Goal: Obtain resource: Obtain resource

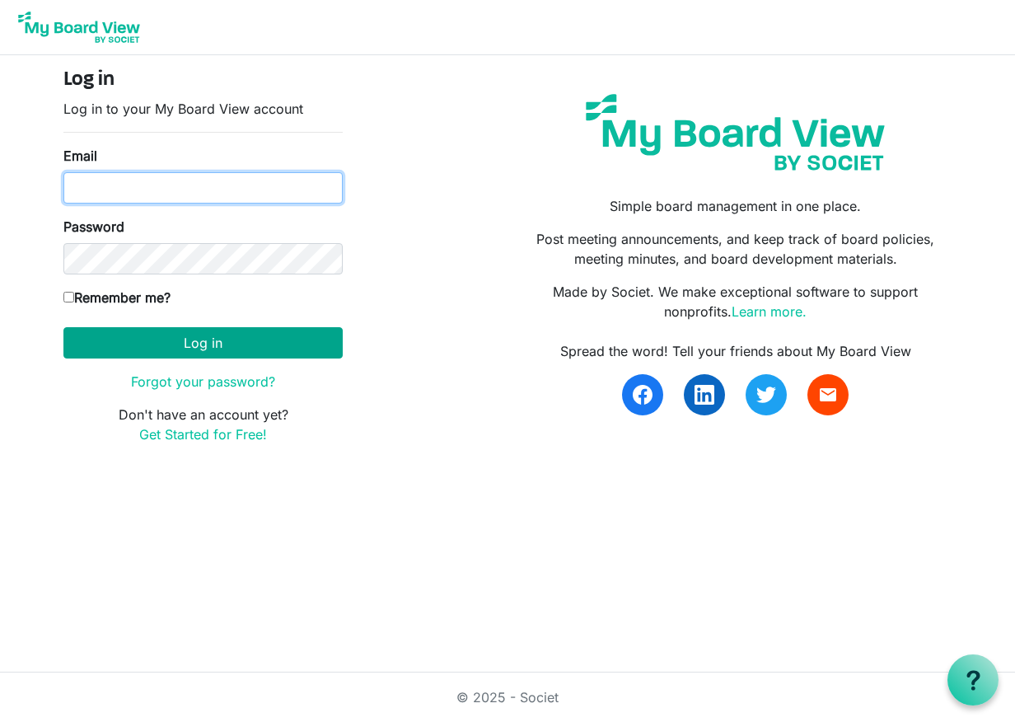
type input "charlene.friedrich@campbellriver.ca"
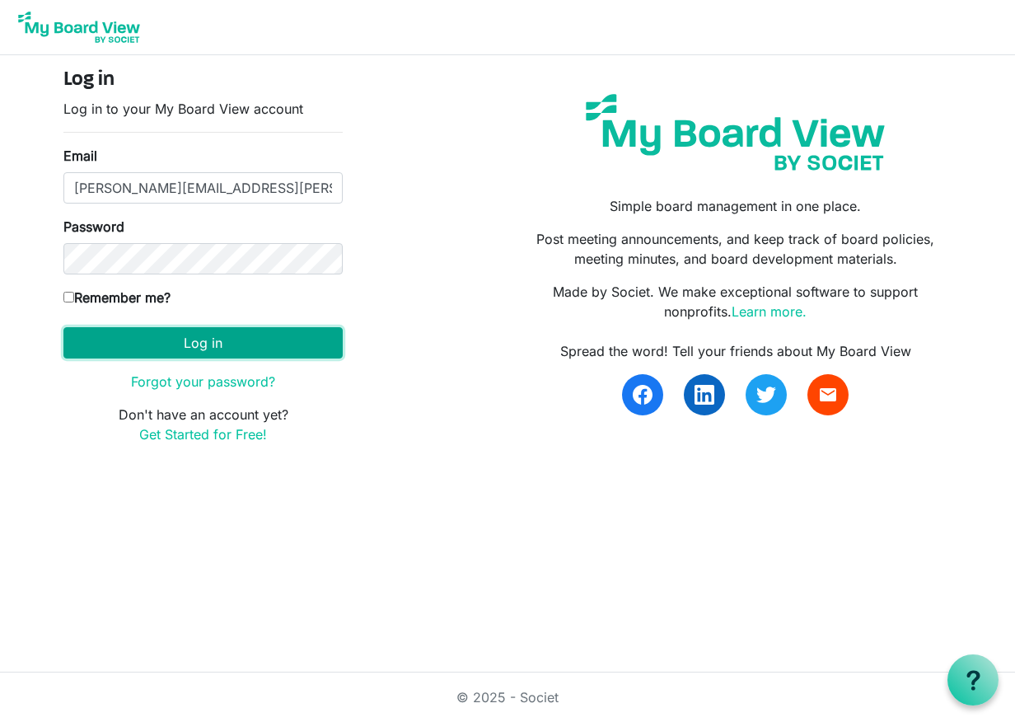
click at [273, 337] on button "Log in" at bounding box center [202, 342] width 279 height 31
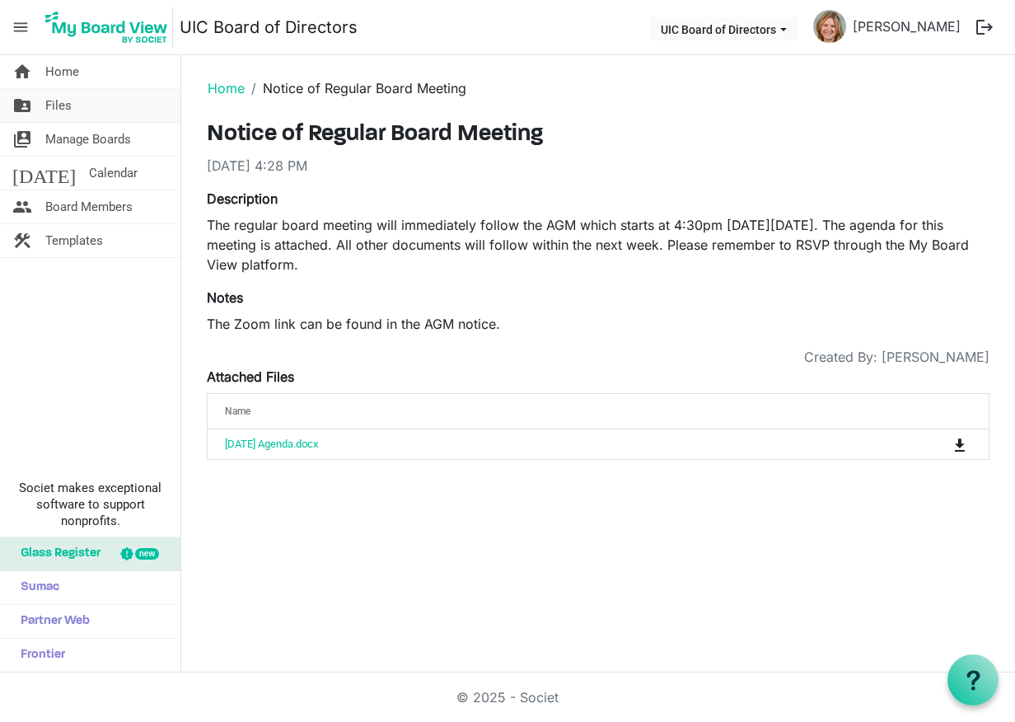
click at [69, 105] on span "Files" at bounding box center [58, 105] width 26 height 33
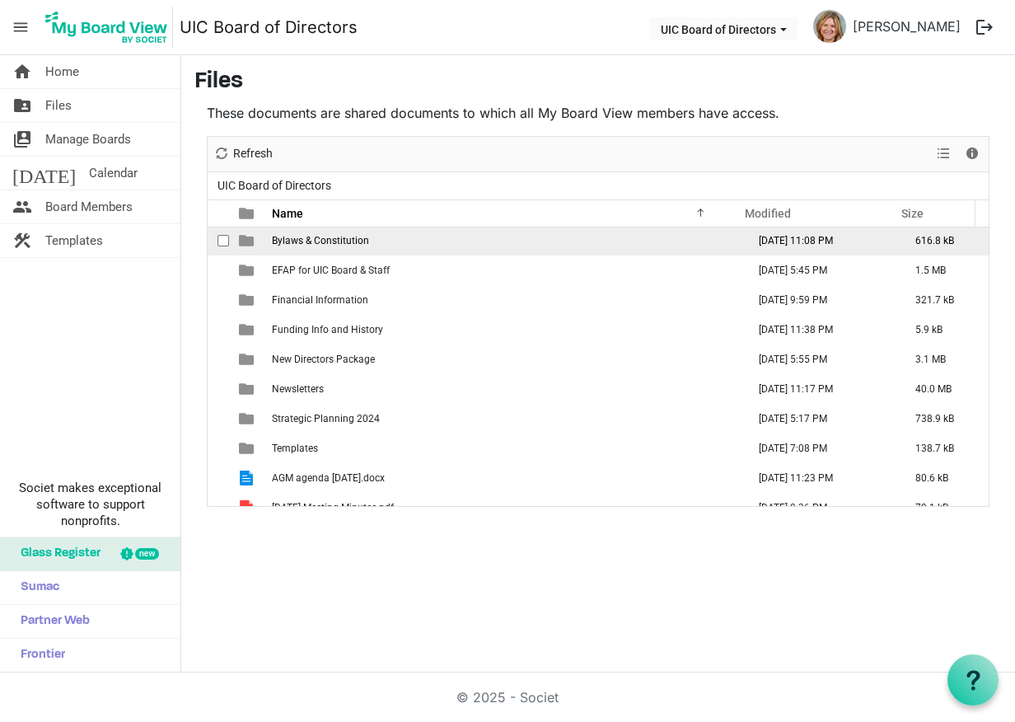
scroll to position [809, 0]
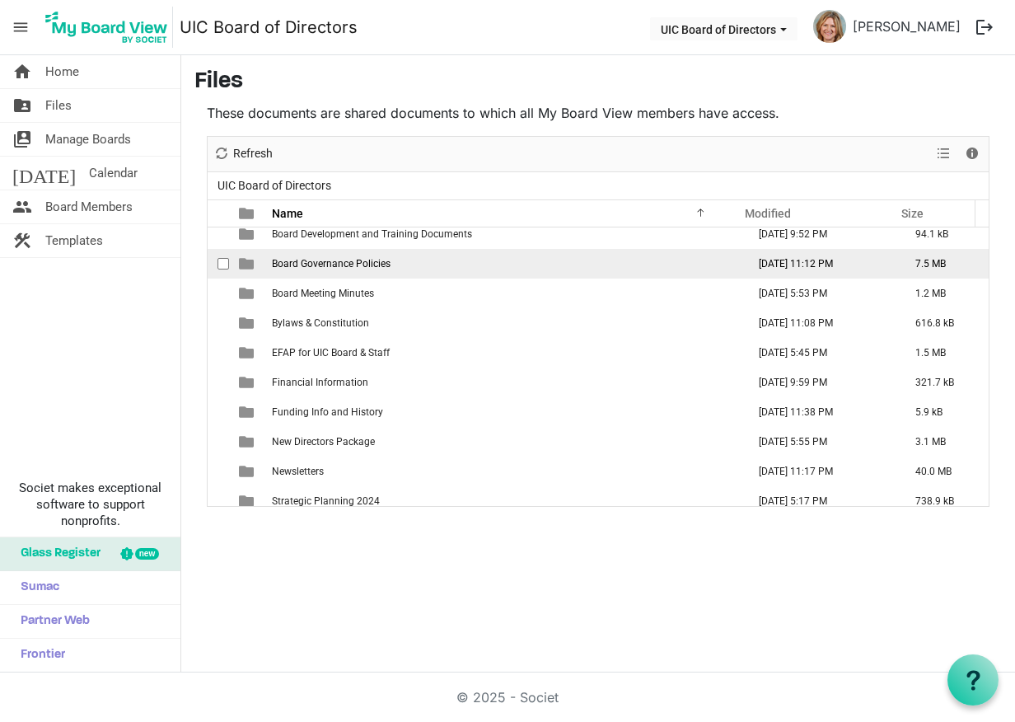
click at [318, 264] on span "Board Governance Policies" at bounding box center [331, 264] width 119 height 12
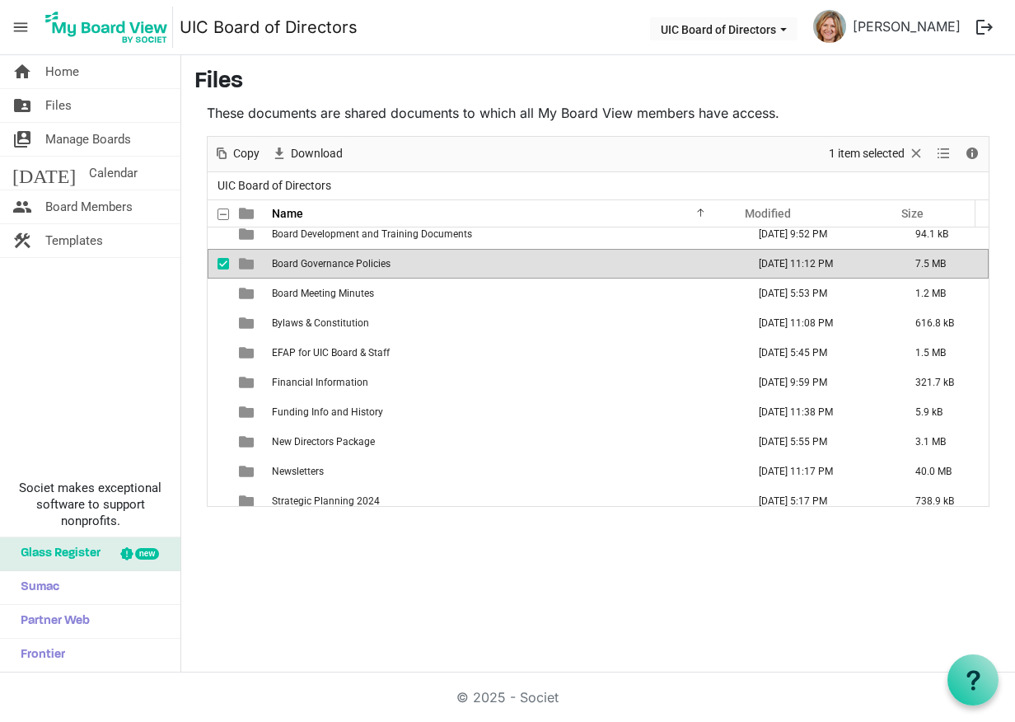
click at [318, 264] on span "Board Governance Policies" at bounding box center [331, 264] width 119 height 12
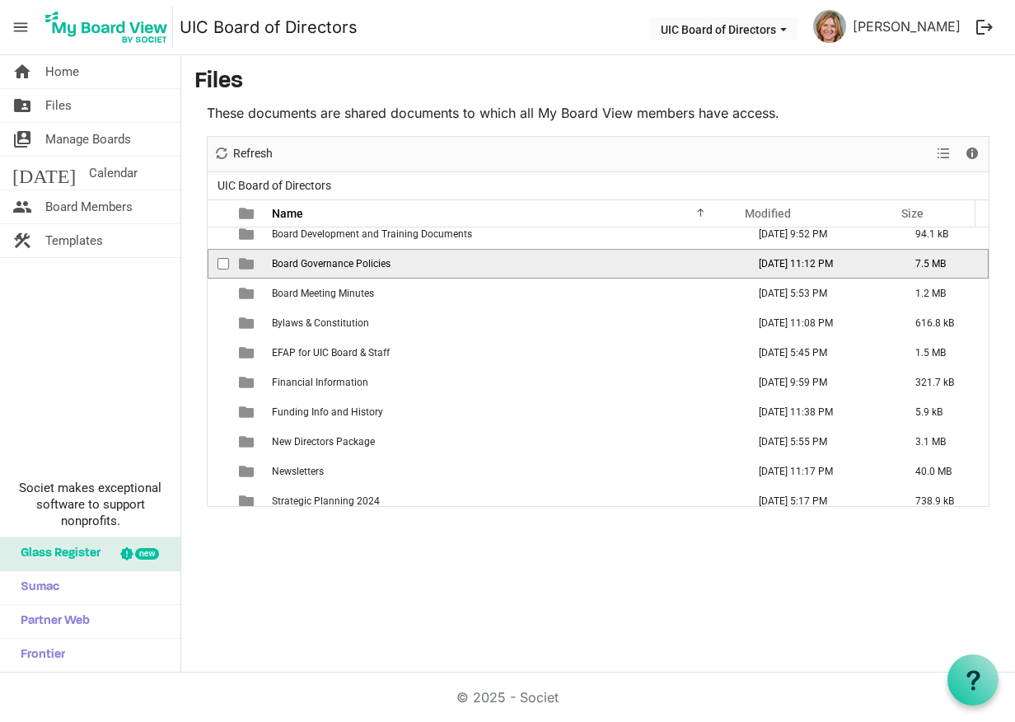
click at [318, 264] on span "Board Governance Policies" at bounding box center [331, 264] width 119 height 12
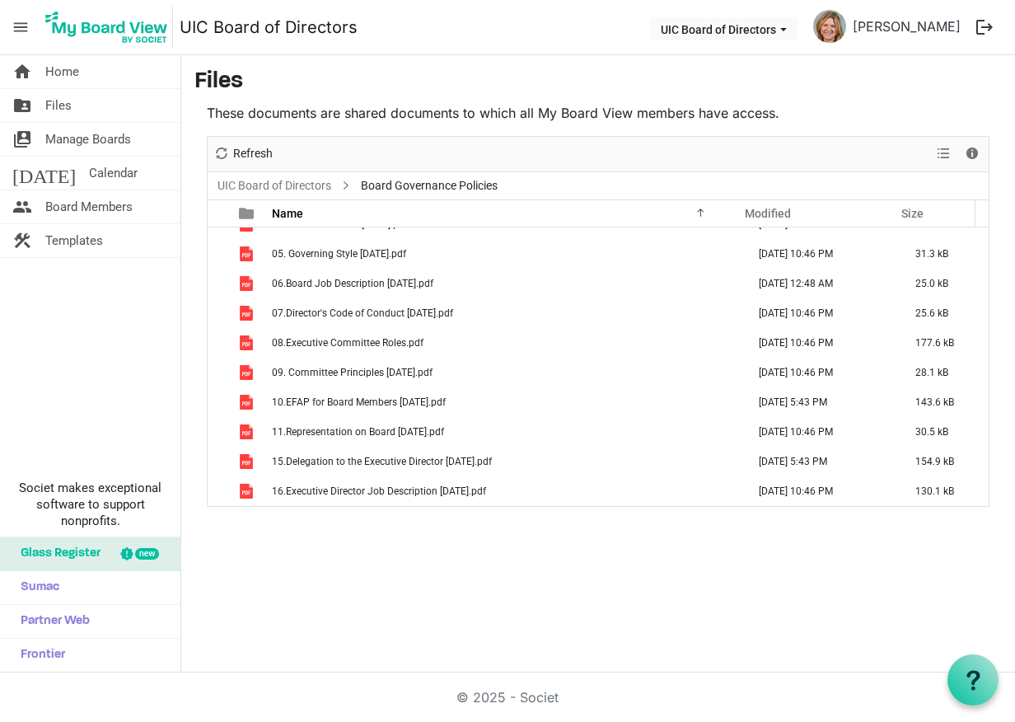
scroll to position [0, 0]
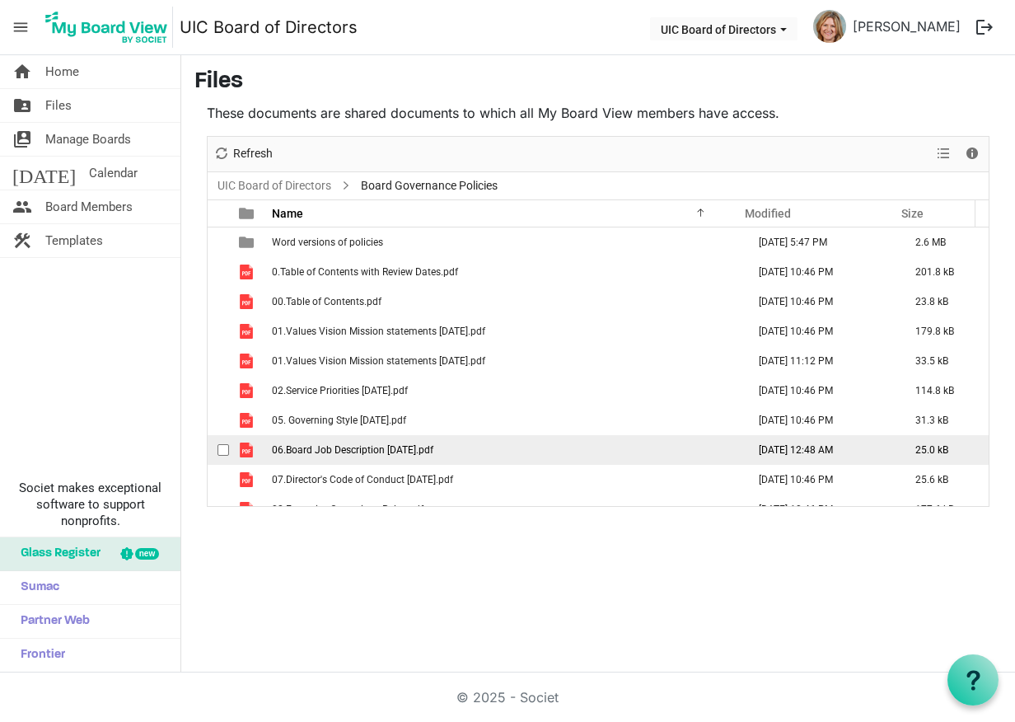
click at [337, 452] on span "06.Board Job Description November 2022.pdf" at bounding box center [352, 450] width 161 height 12
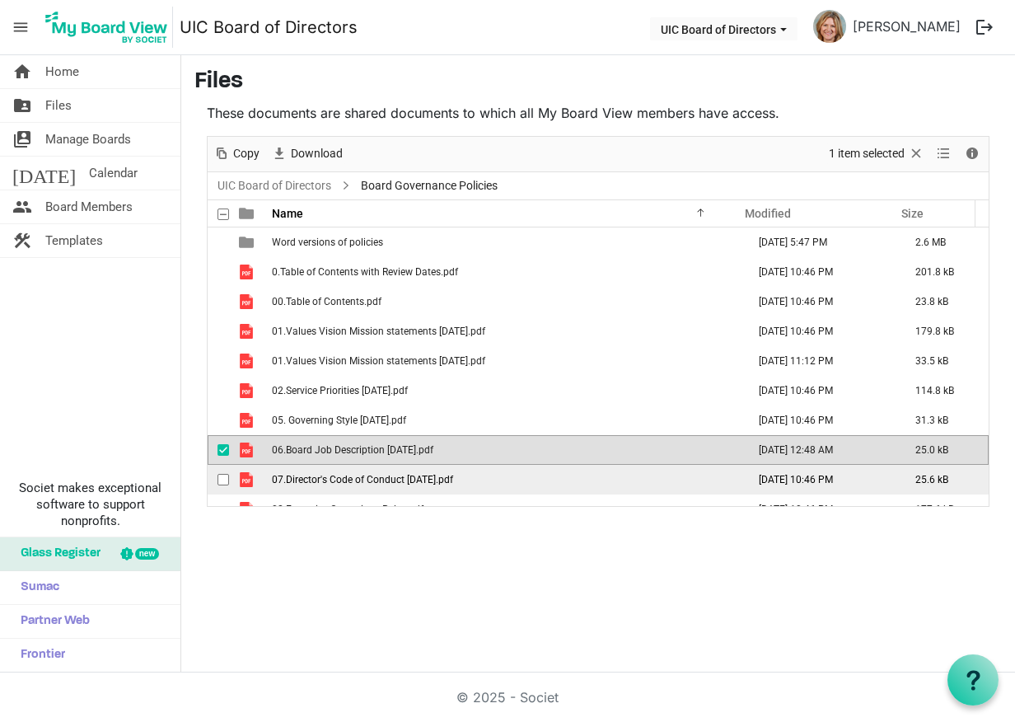
click at [387, 483] on span "07.Director's Code of Conduct May 2018.pdf" at bounding box center [362, 480] width 181 height 12
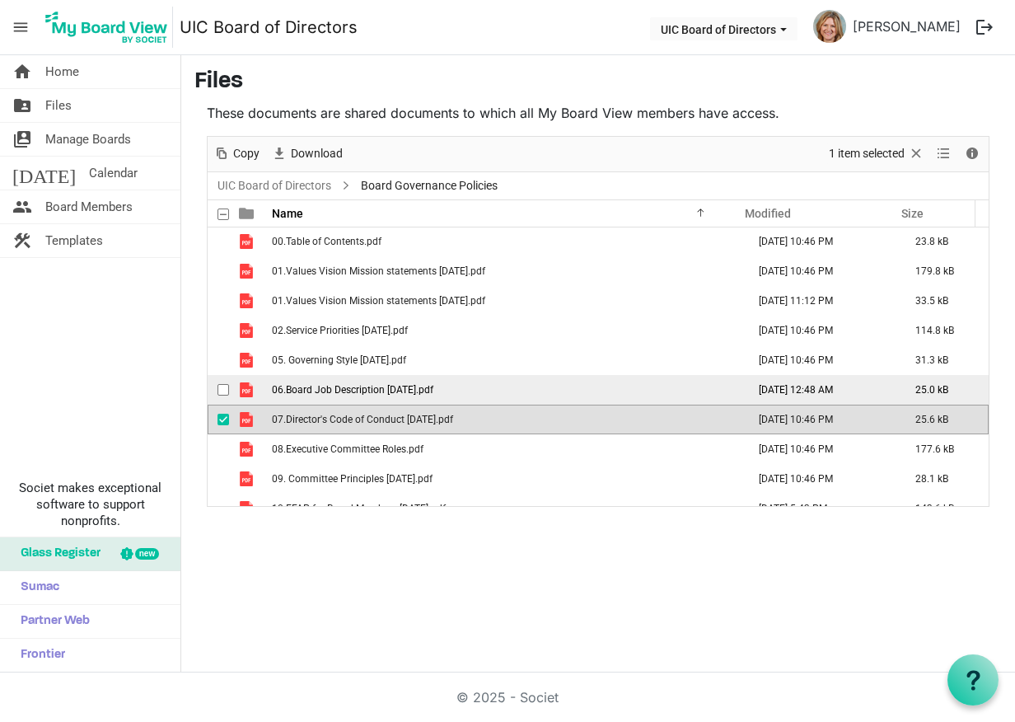
scroll to position [82, 0]
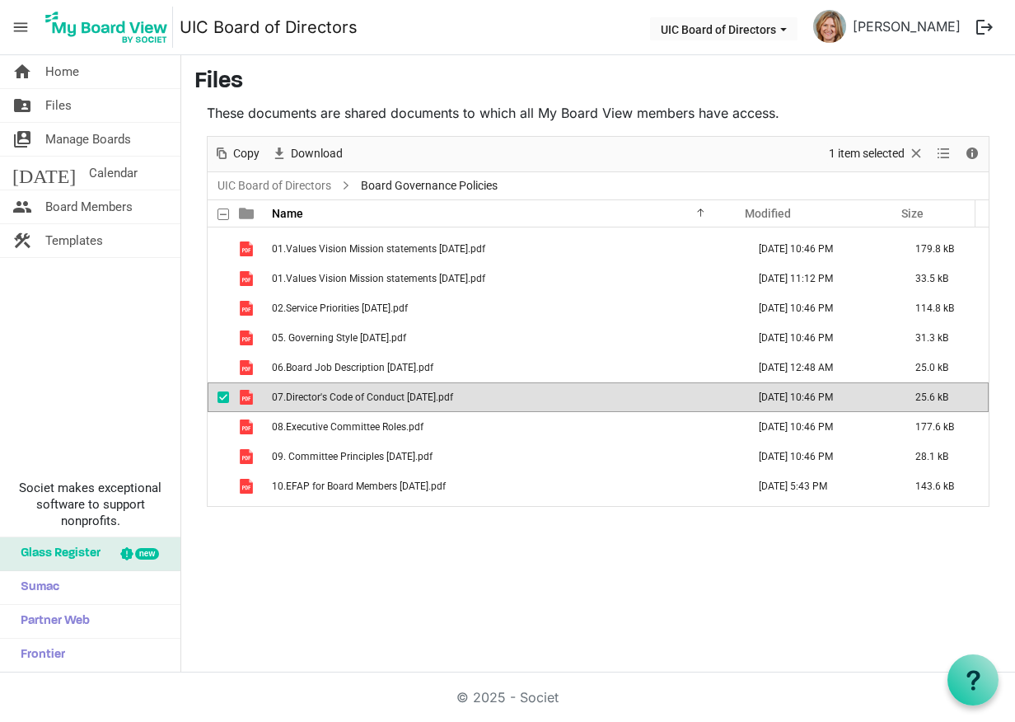
click at [361, 395] on span "07.Director's Code of Conduct May 2018.pdf" at bounding box center [362, 397] width 181 height 12
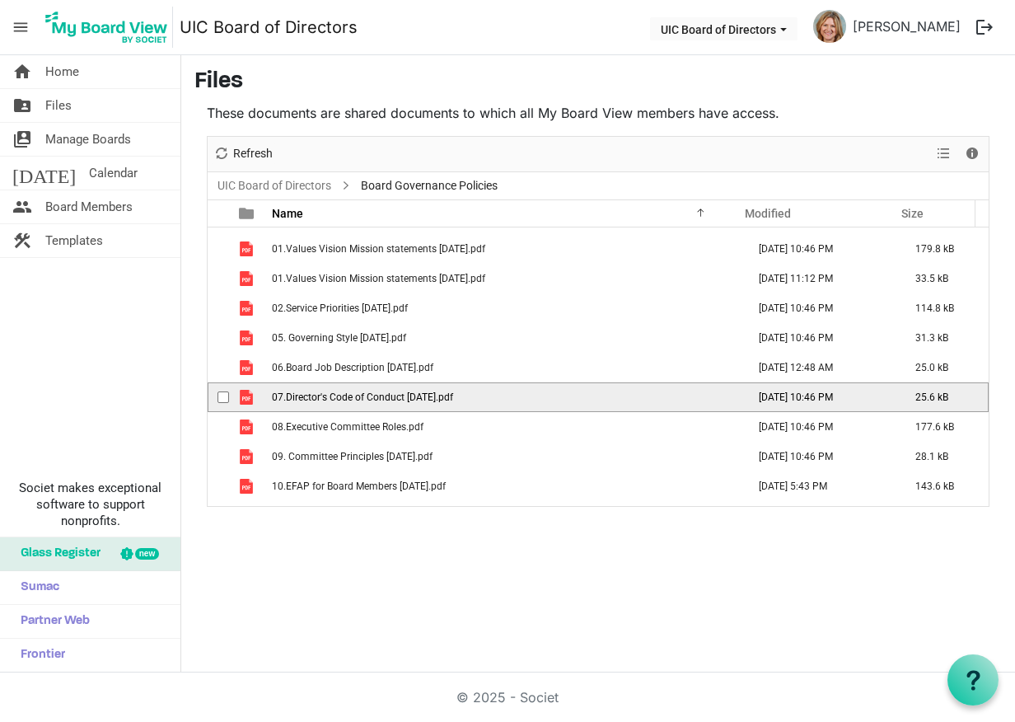
click at [361, 395] on span "07.Director's Code of Conduct May 2018.pdf" at bounding box center [362, 397] width 181 height 12
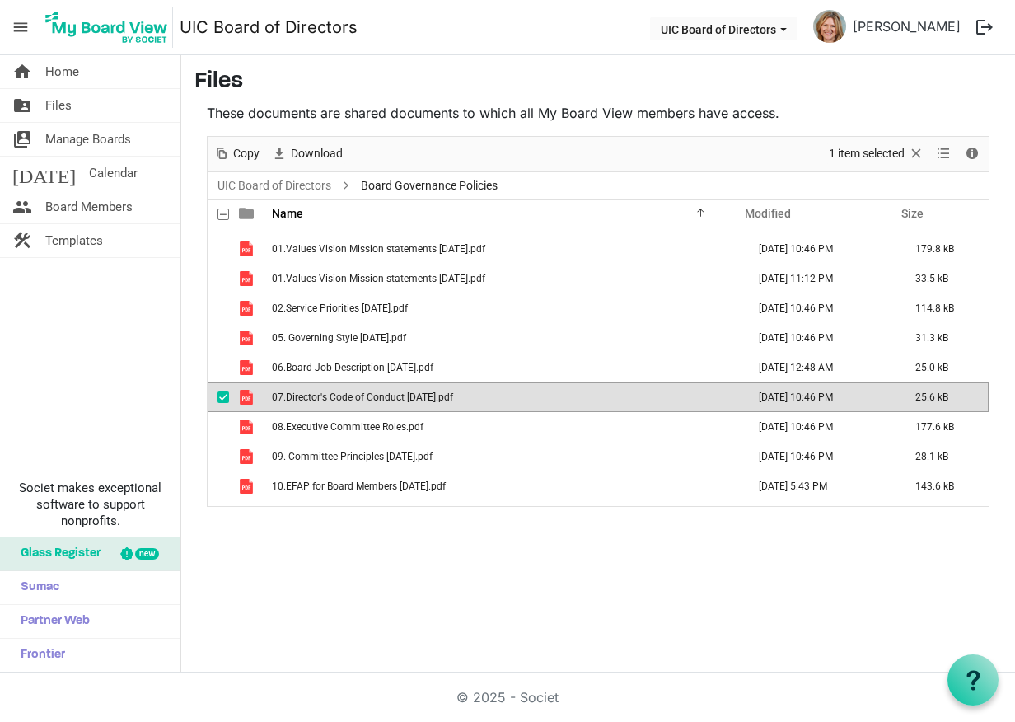
click at [241, 397] on span "is template cell column header type" at bounding box center [246, 397] width 15 height 15
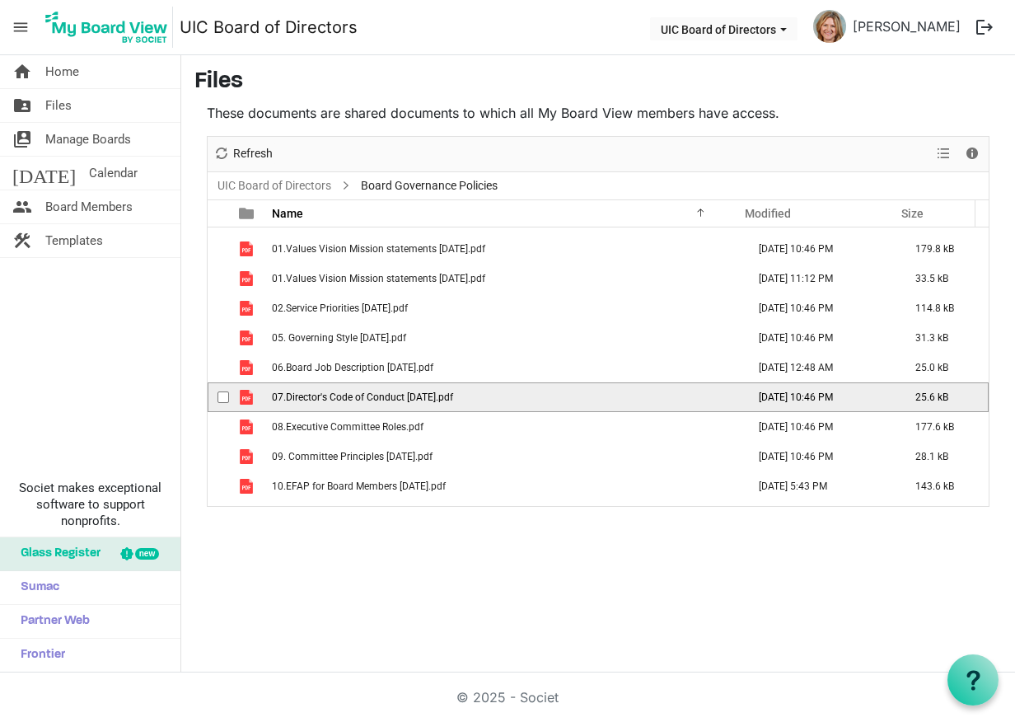
click at [241, 397] on span "is template cell column header type" at bounding box center [246, 397] width 15 height 15
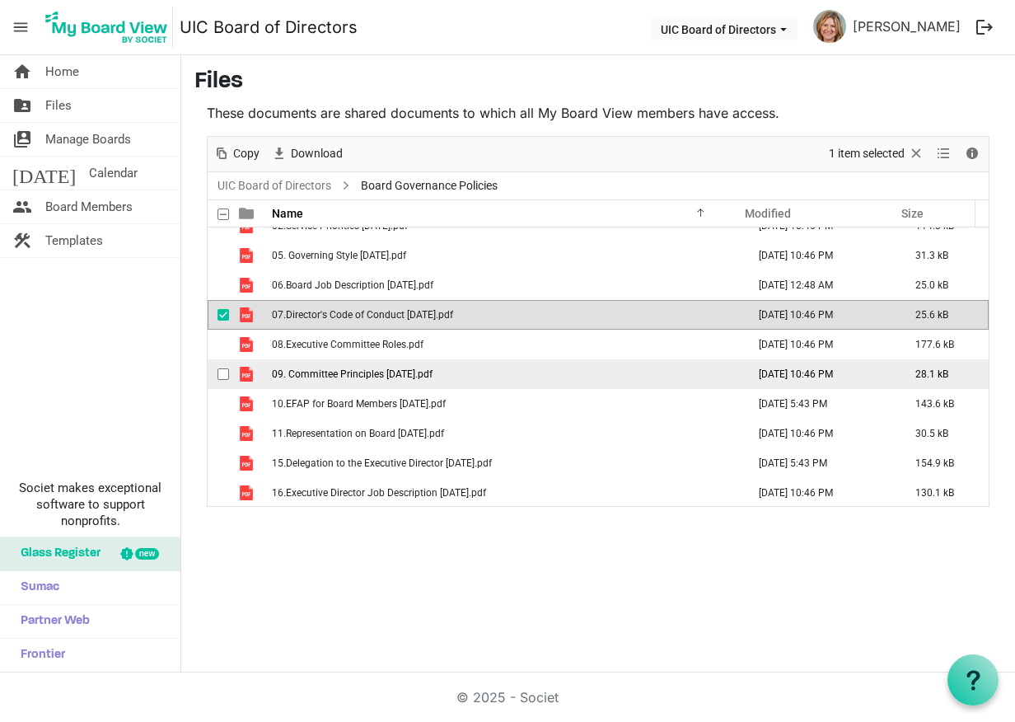
scroll to position [247, 0]
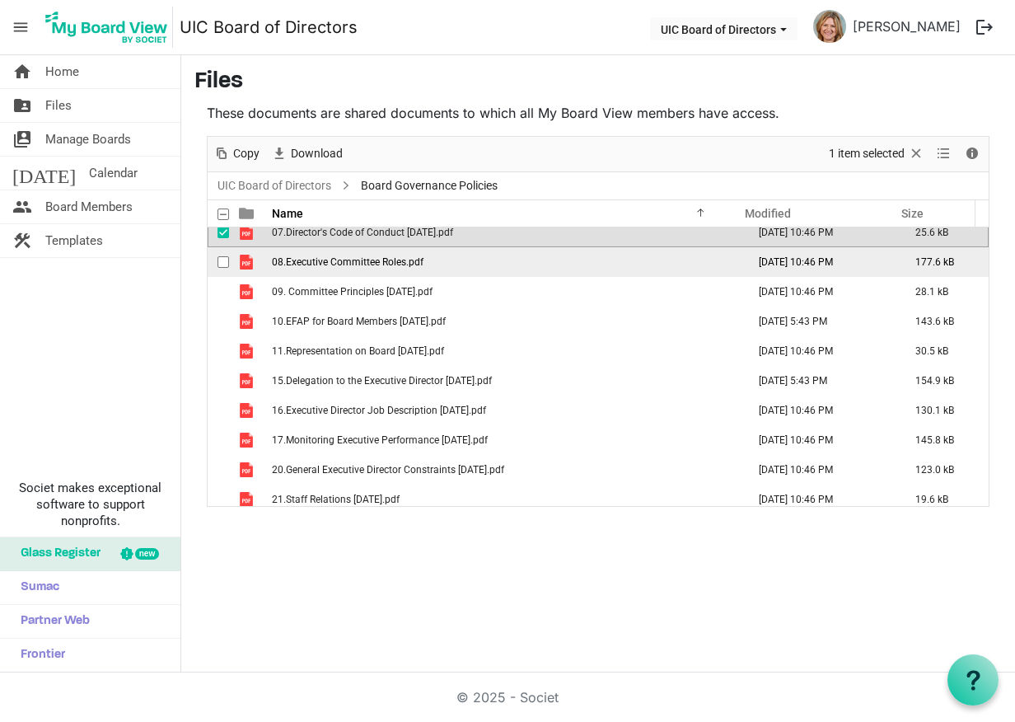
click at [366, 265] on span "08.Executive Committee Roles.pdf" at bounding box center [348, 262] width 152 height 12
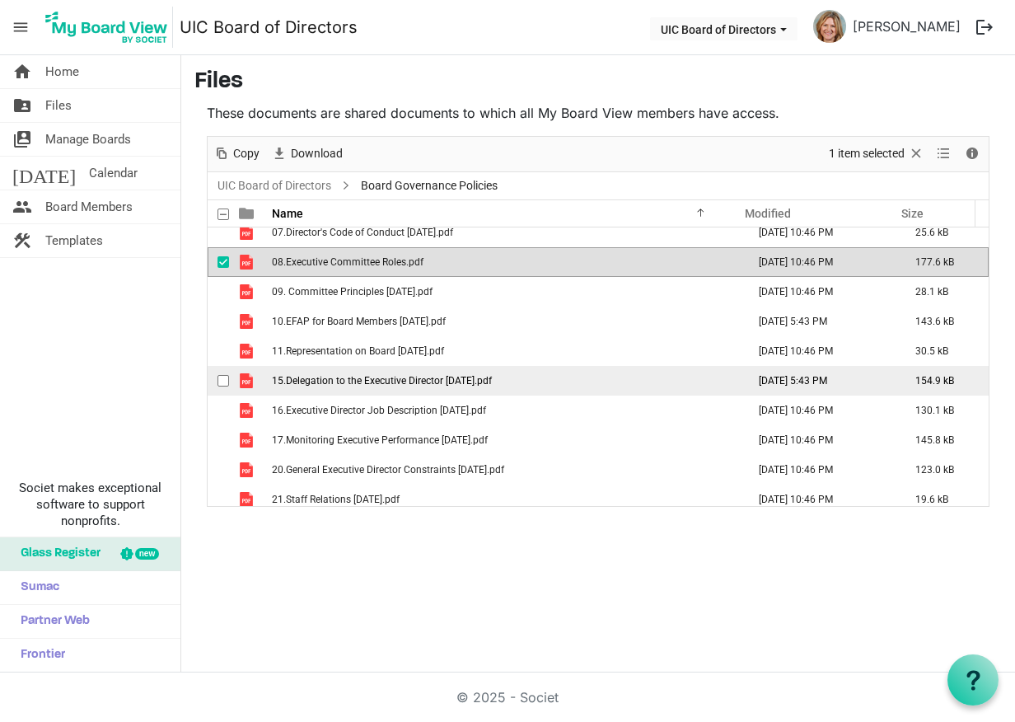
click at [307, 381] on span "15.Delegation to the Executive Director January 2022.pdf" at bounding box center [382, 381] width 220 height 12
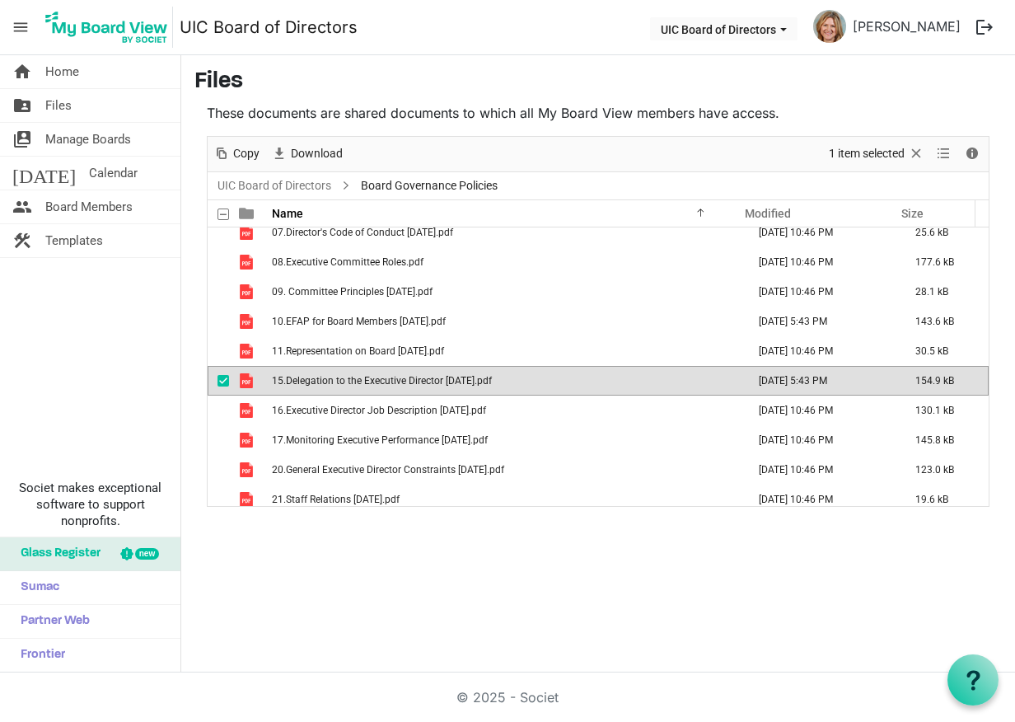
click at [291, 381] on span "15.Delegation to the Executive Director January 2022.pdf" at bounding box center [382, 381] width 220 height 12
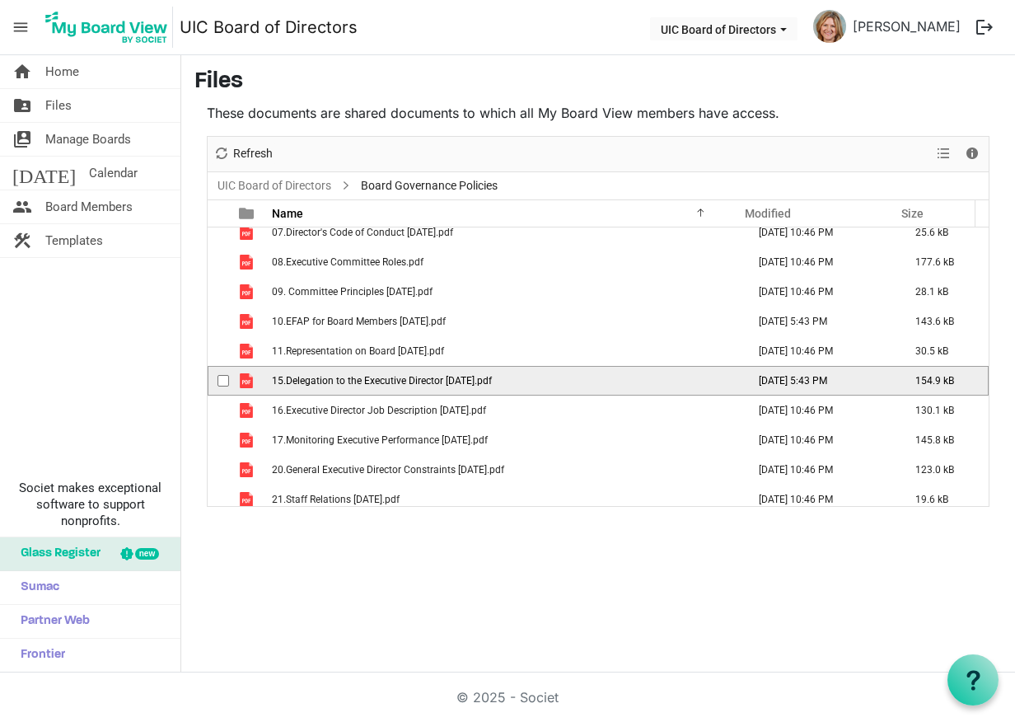
click at [291, 381] on span "15.Delegation to the Executive Director January 2022.pdf" at bounding box center [382, 381] width 220 height 12
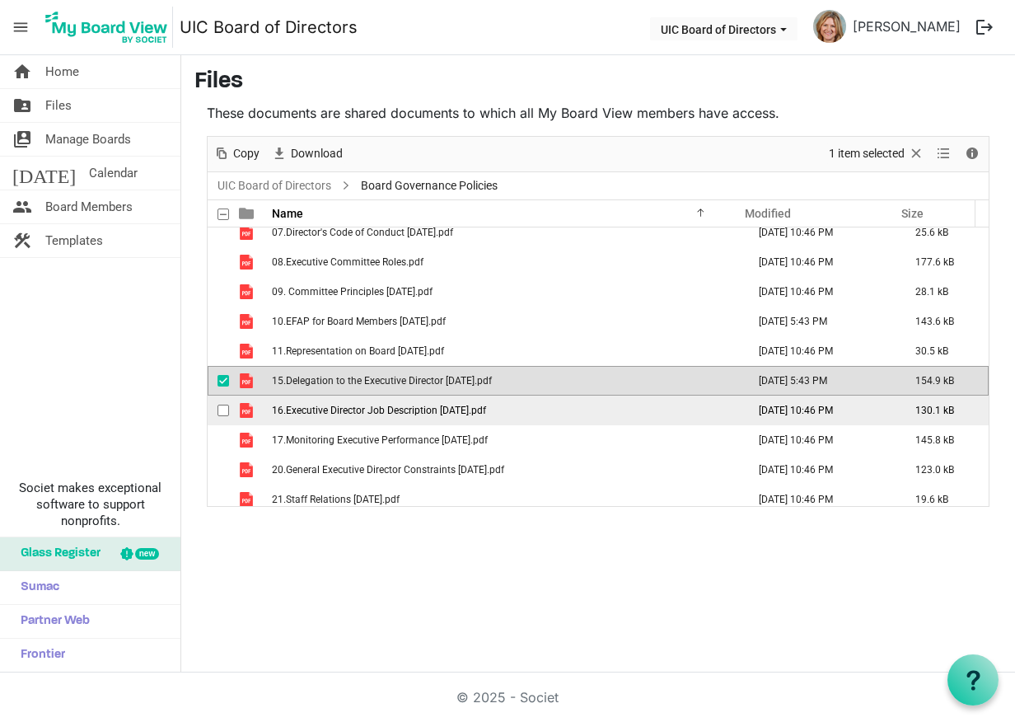
click at [412, 414] on span "16.Executive Director Job Description May 2019.pdf" at bounding box center [379, 411] width 214 height 12
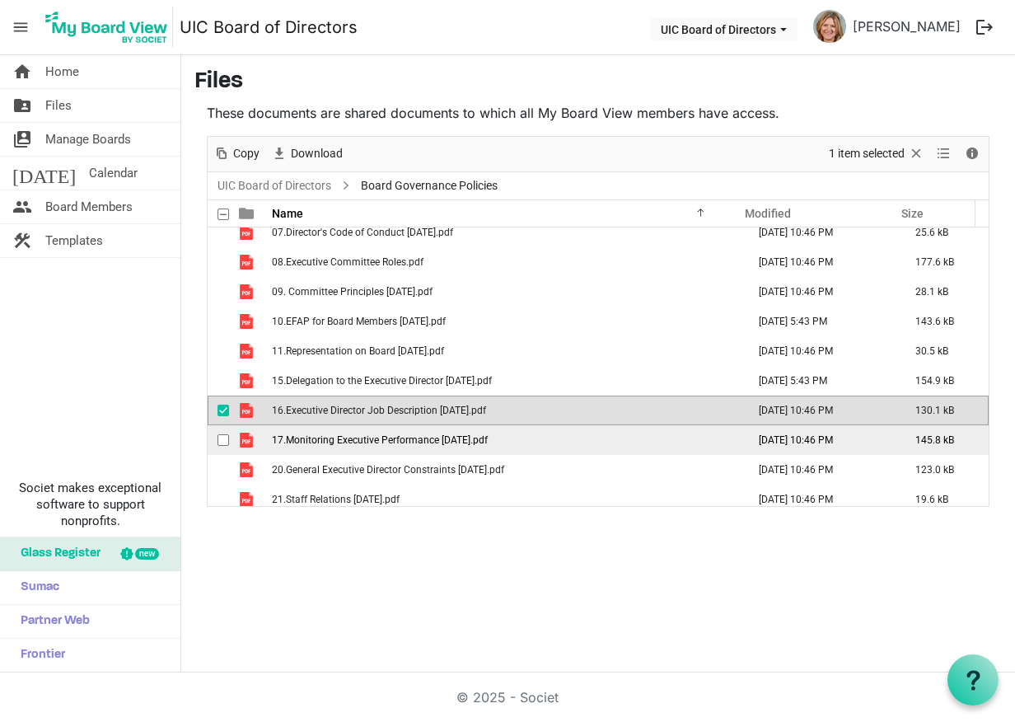
click at [420, 440] on span "17.Monitoring Executive Performance September 2021.pdf" at bounding box center [380, 440] width 216 height 12
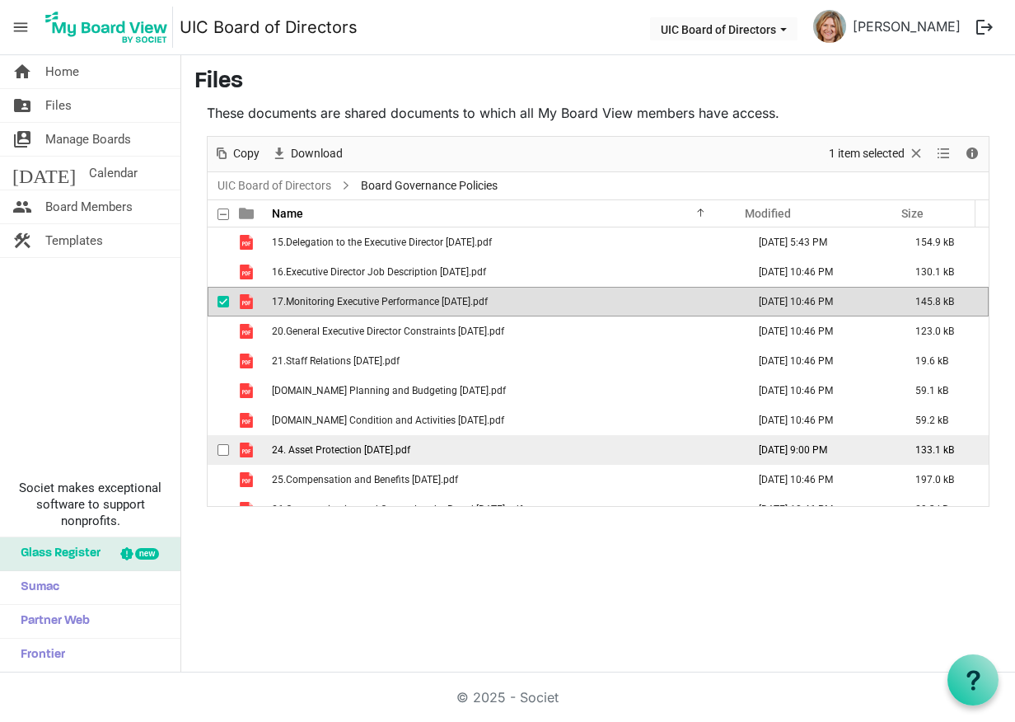
scroll to position [412, 0]
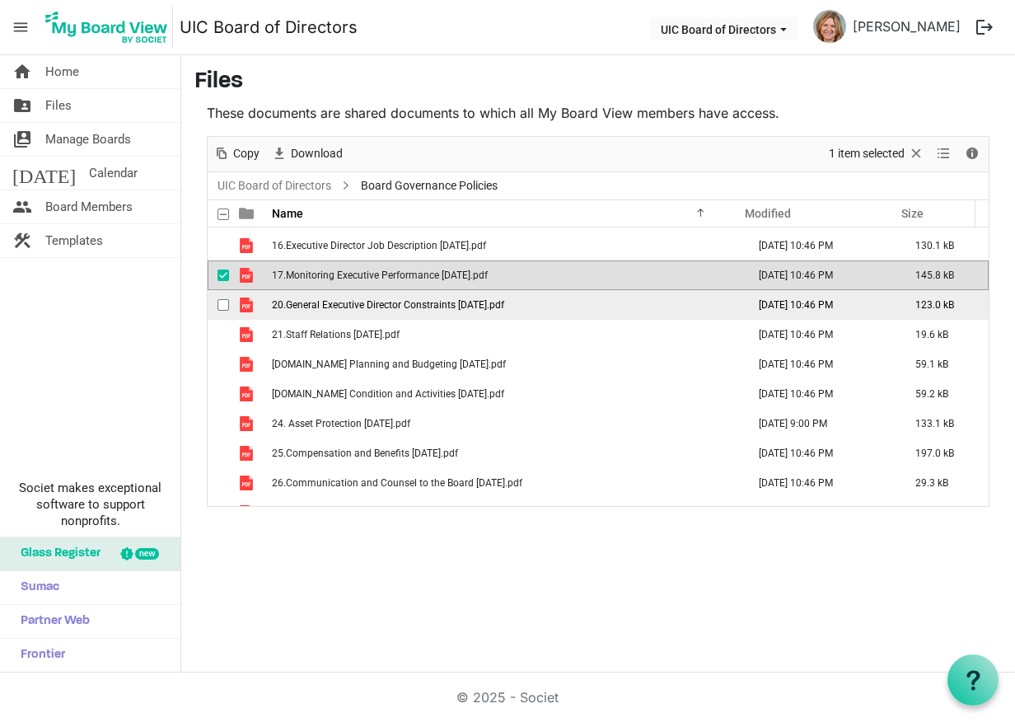
click at [277, 302] on span "20.General Executive Director Constraints November 2020.pdf" at bounding box center [388, 305] width 232 height 12
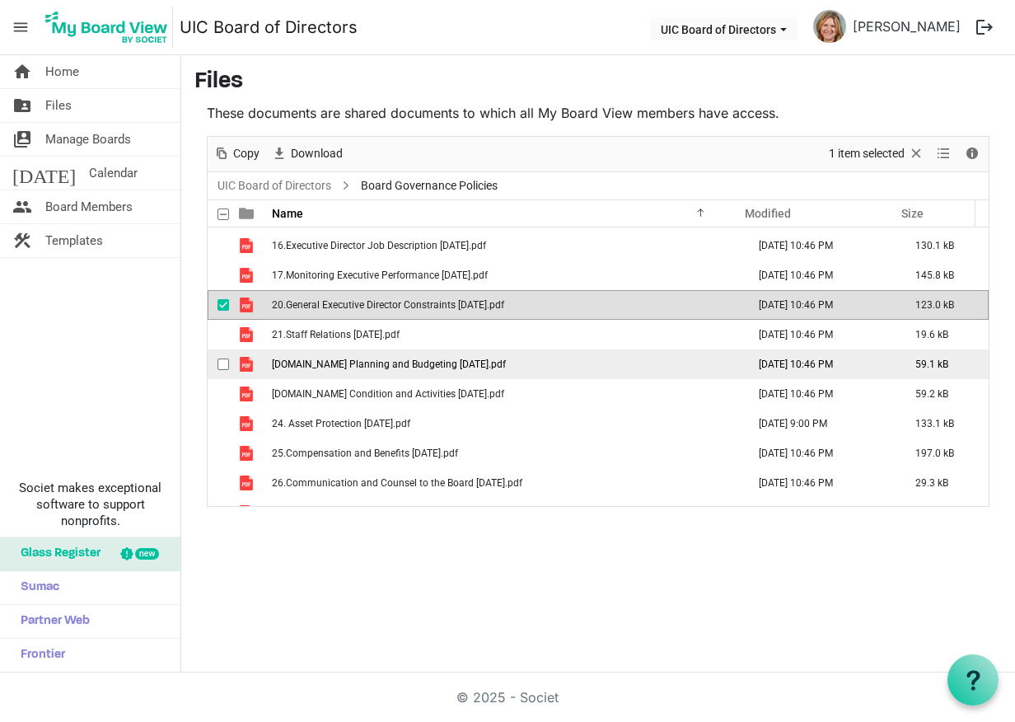
click at [428, 362] on span "22.Financial Planning and Budgeting May 2019.pdf" at bounding box center [389, 364] width 234 height 12
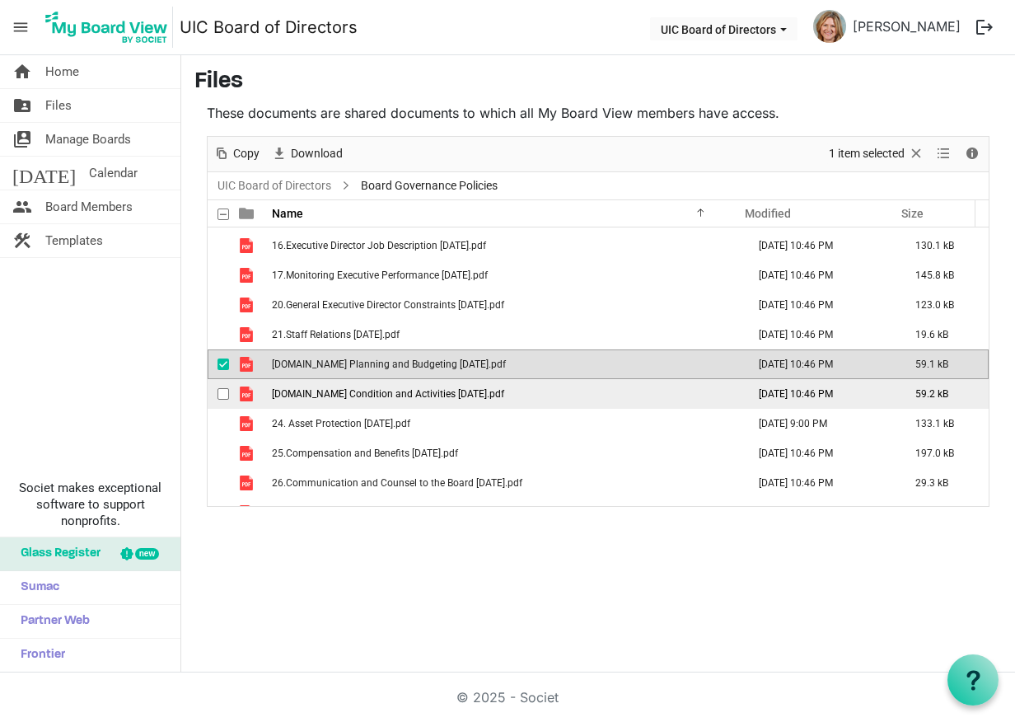
click at [471, 395] on span "23.Financial Condition and Activities November 2018.pdf" at bounding box center [388, 394] width 232 height 12
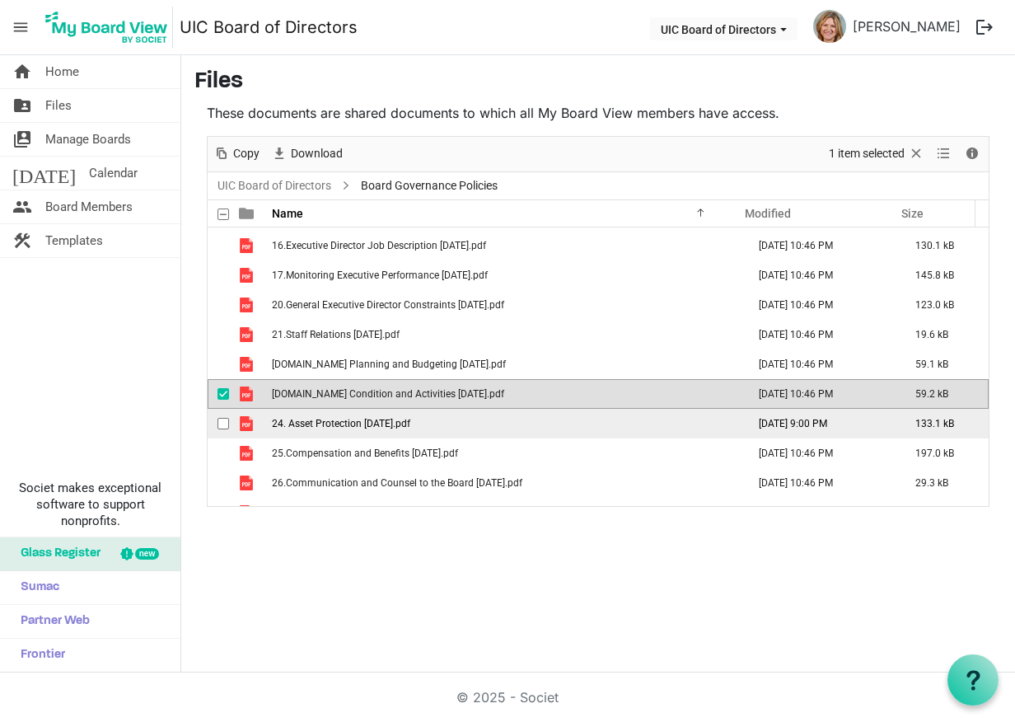
click at [368, 429] on td "24. Asset Protection March 2022.pdf" at bounding box center [504, 424] width 475 height 30
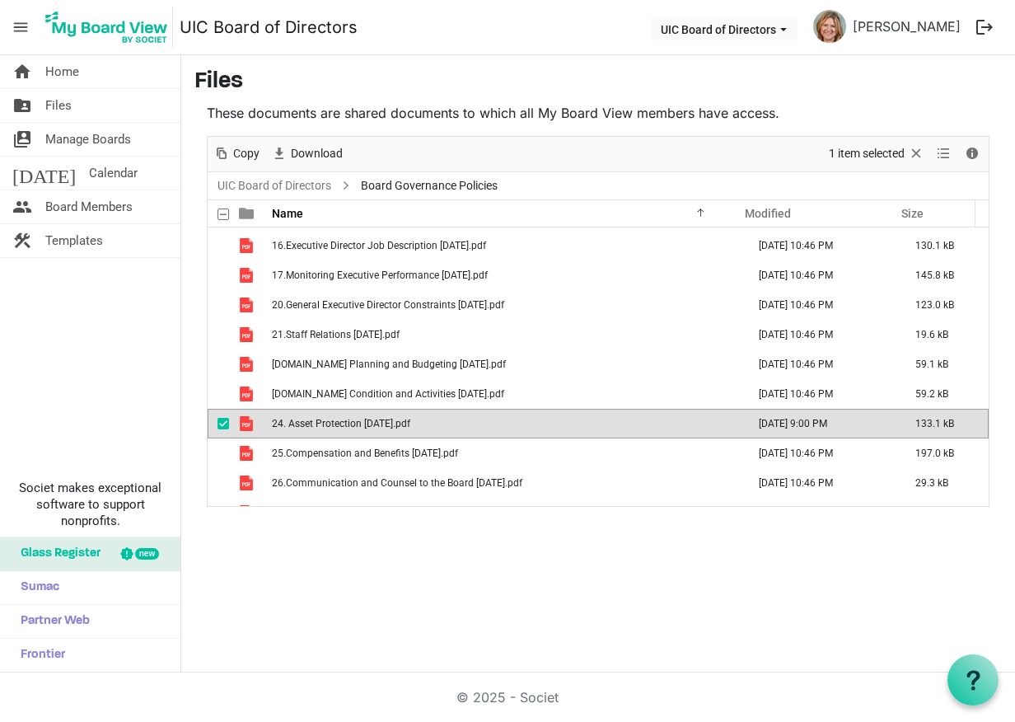
scroll to position [463, 0]
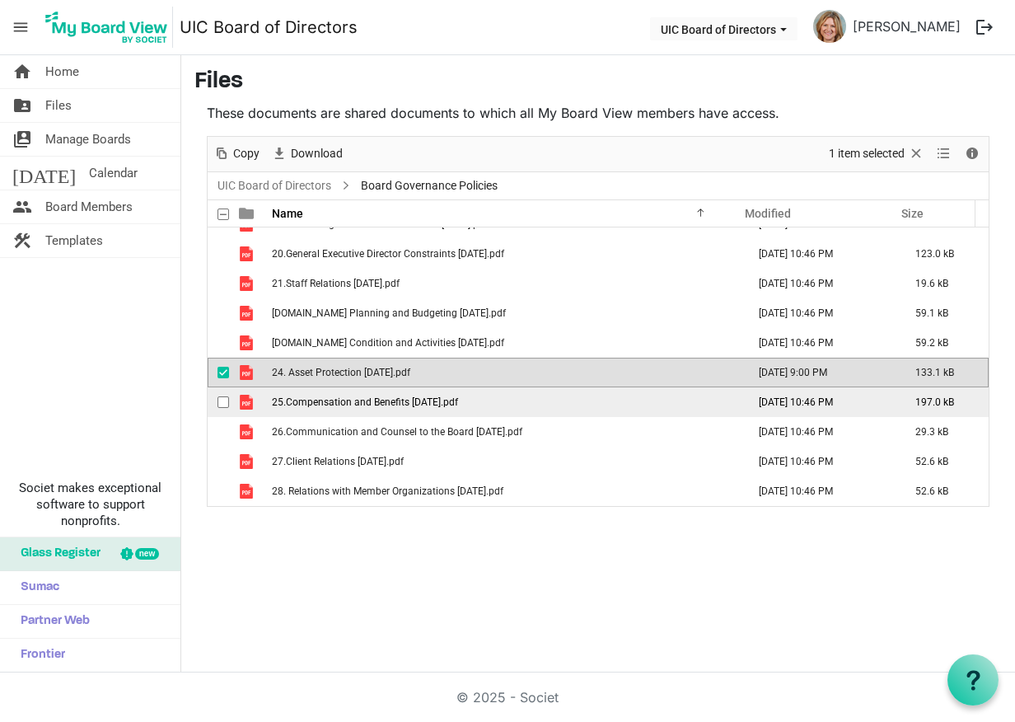
click at [343, 402] on span "25.Compensation and Benefits June 2020.pdf" at bounding box center [365, 402] width 186 height 12
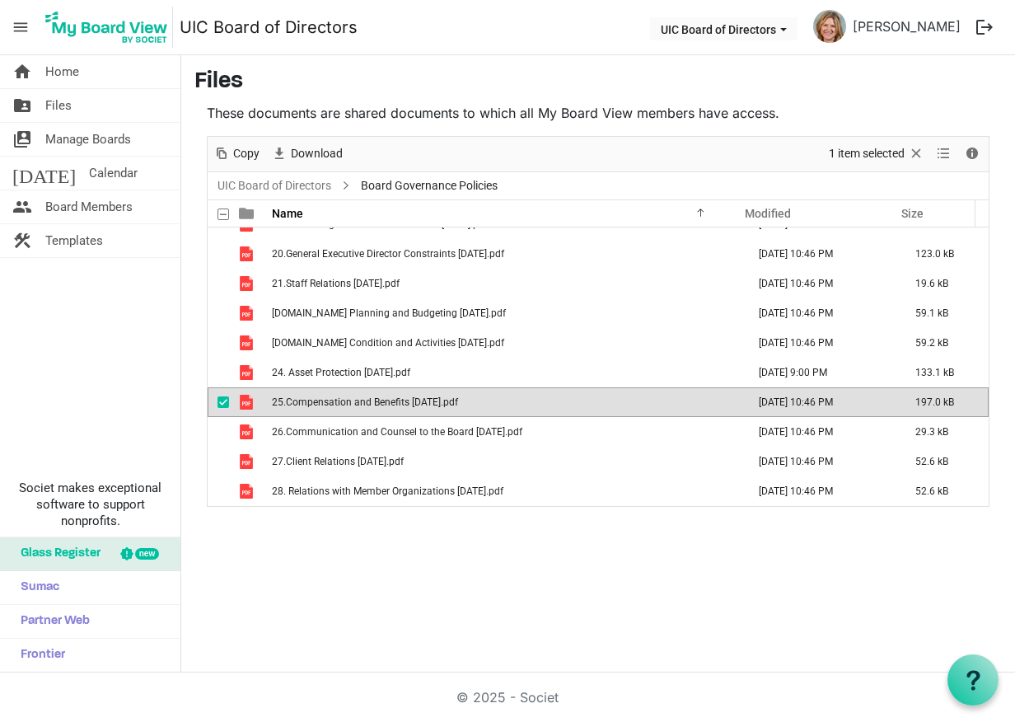
click at [296, 404] on span "25.Compensation and Benefits June 2020.pdf" at bounding box center [365, 402] width 186 height 12
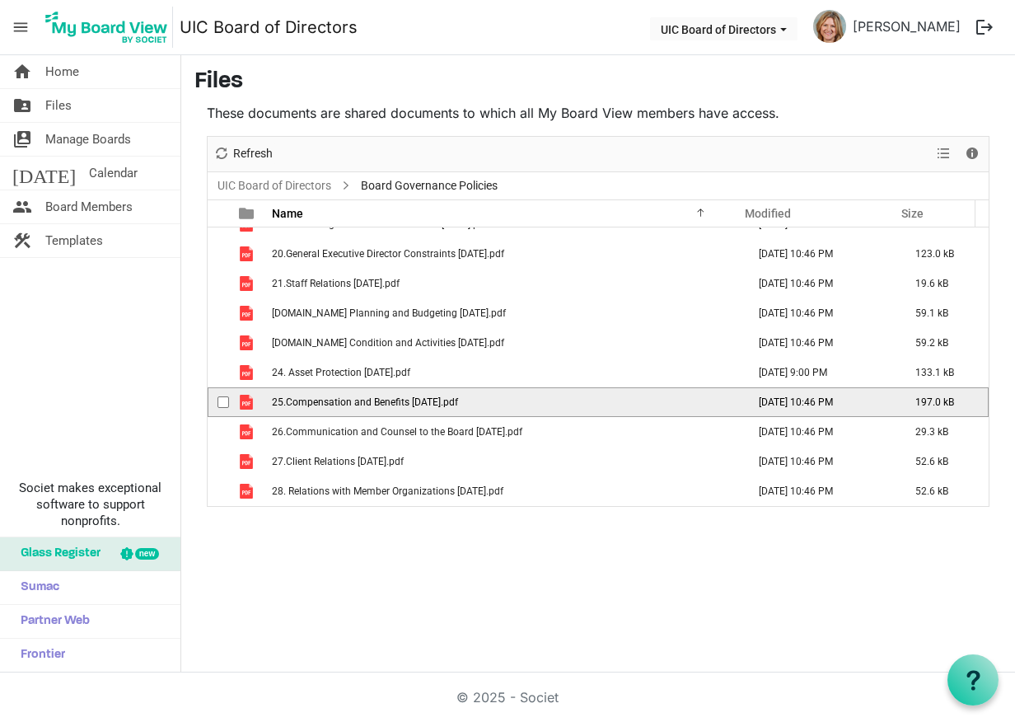
click at [296, 404] on span "25.Compensation and Benefits June 2020.pdf" at bounding box center [365, 402] width 186 height 12
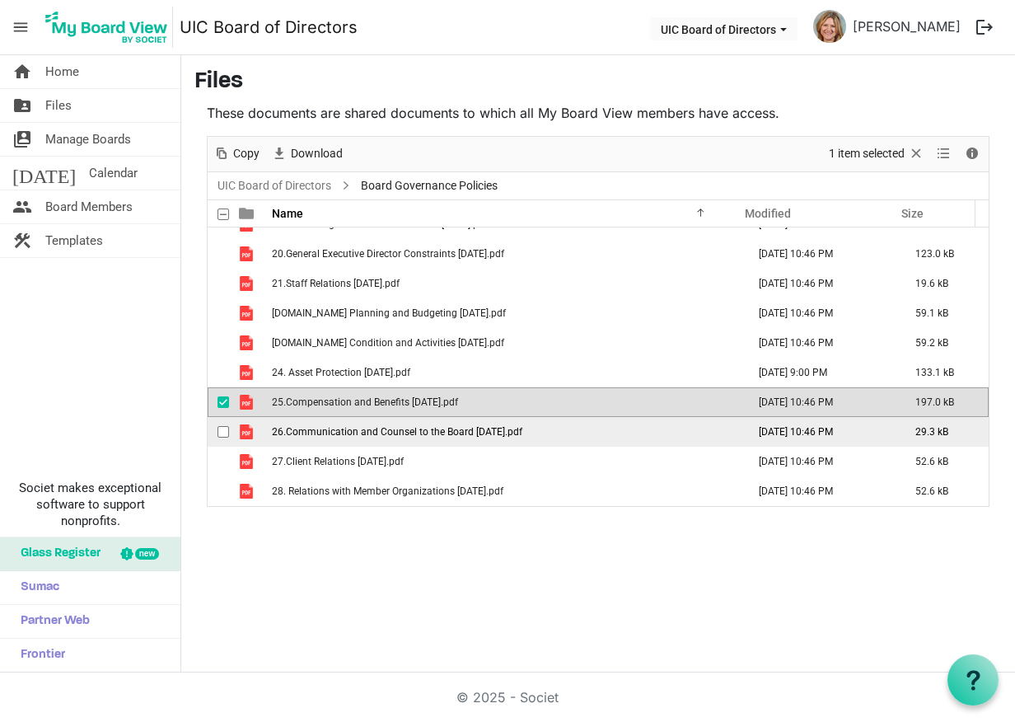
click at [316, 431] on span "26.Communication and Counsel to the Board November 2021.pdf" at bounding box center [397, 432] width 250 height 12
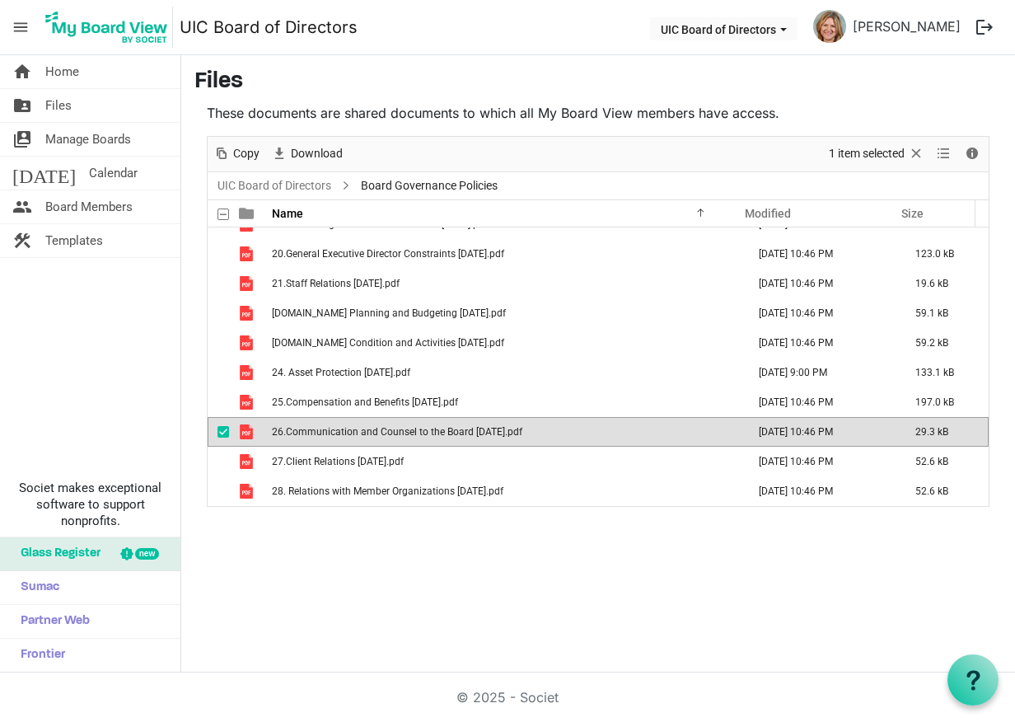
click at [247, 435] on span "is template cell column header type" at bounding box center [246, 431] width 15 height 15
click at [246, 435] on span "is template cell column header type" at bounding box center [246, 431] width 15 height 15
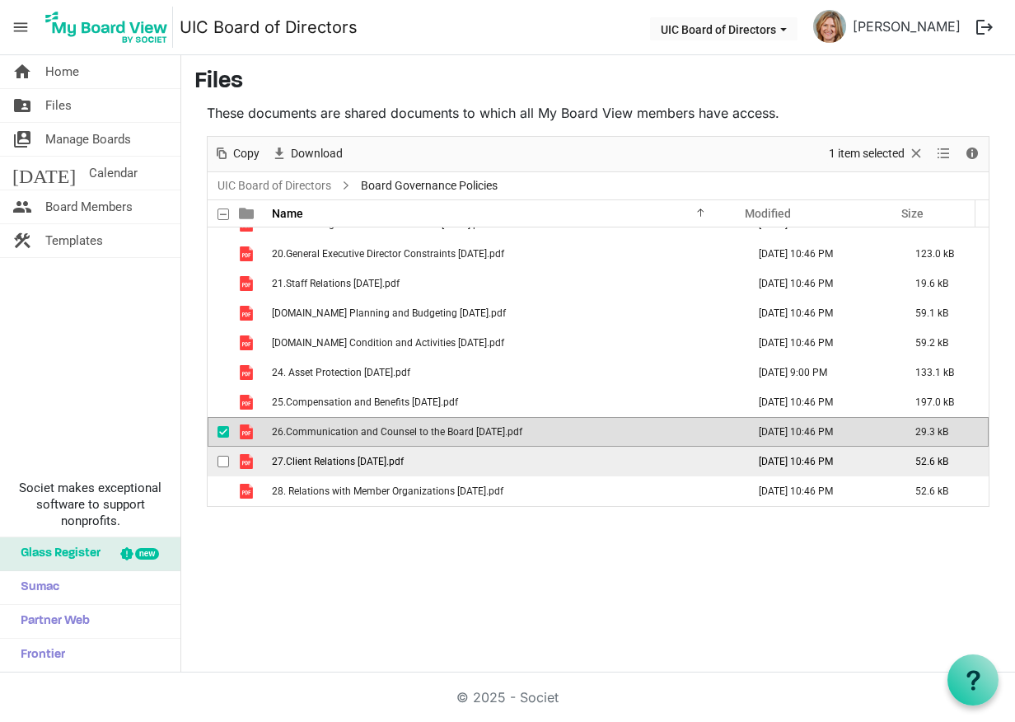
click at [300, 463] on span "27.Client Relations November 2021.pdf" at bounding box center [338, 462] width 132 height 12
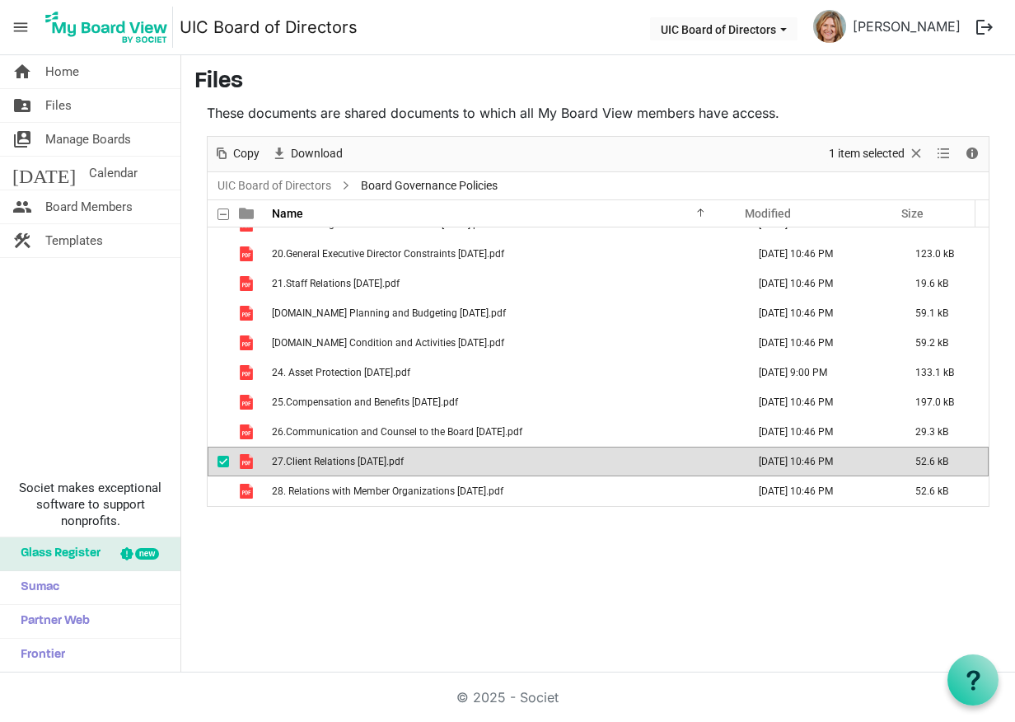
click at [250, 465] on span "is template cell column header type" at bounding box center [246, 461] width 15 height 15
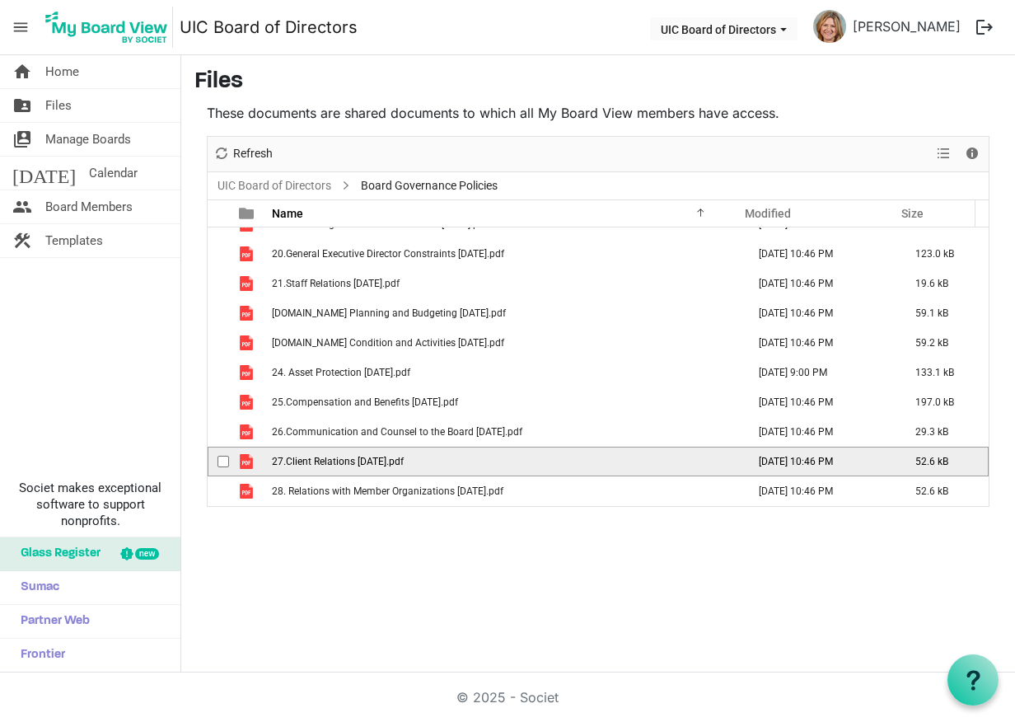
click at [250, 465] on span "is template cell column header type" at bounding box center [246, 461] width 15 height 15
